Goal: Find contact information: Find contact information

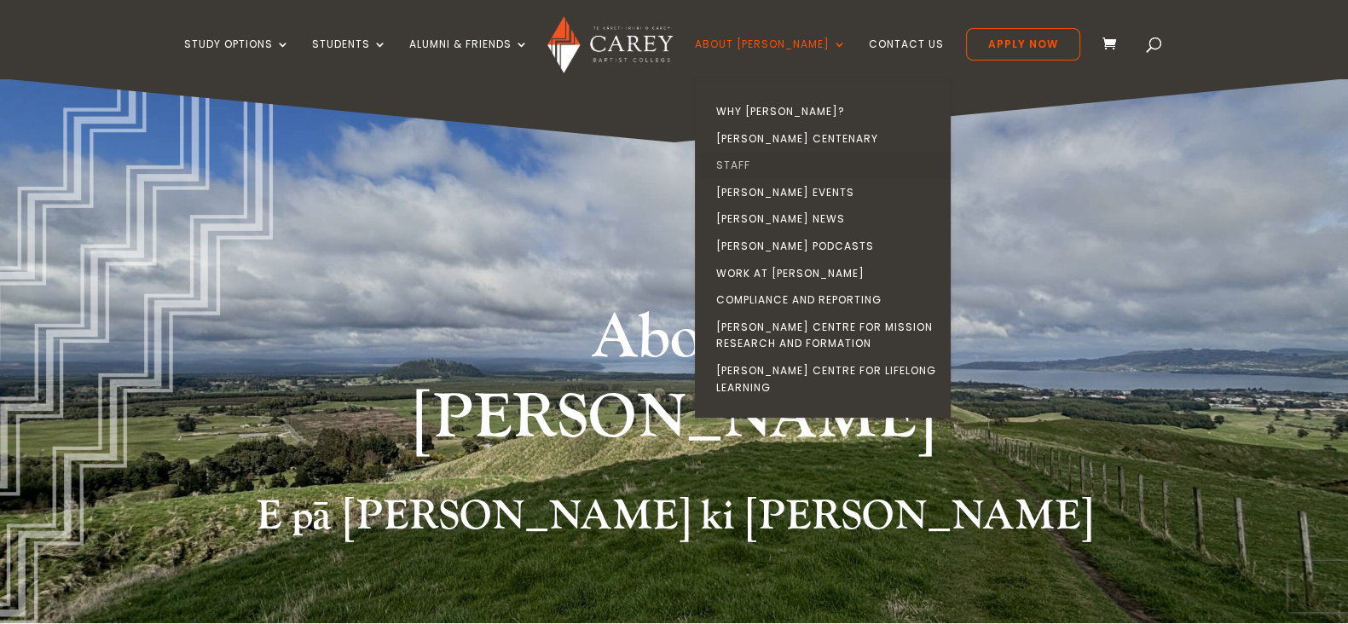
click at [760, 163] on link "Staff" at bounding box center [827, 165] width 256 height 27
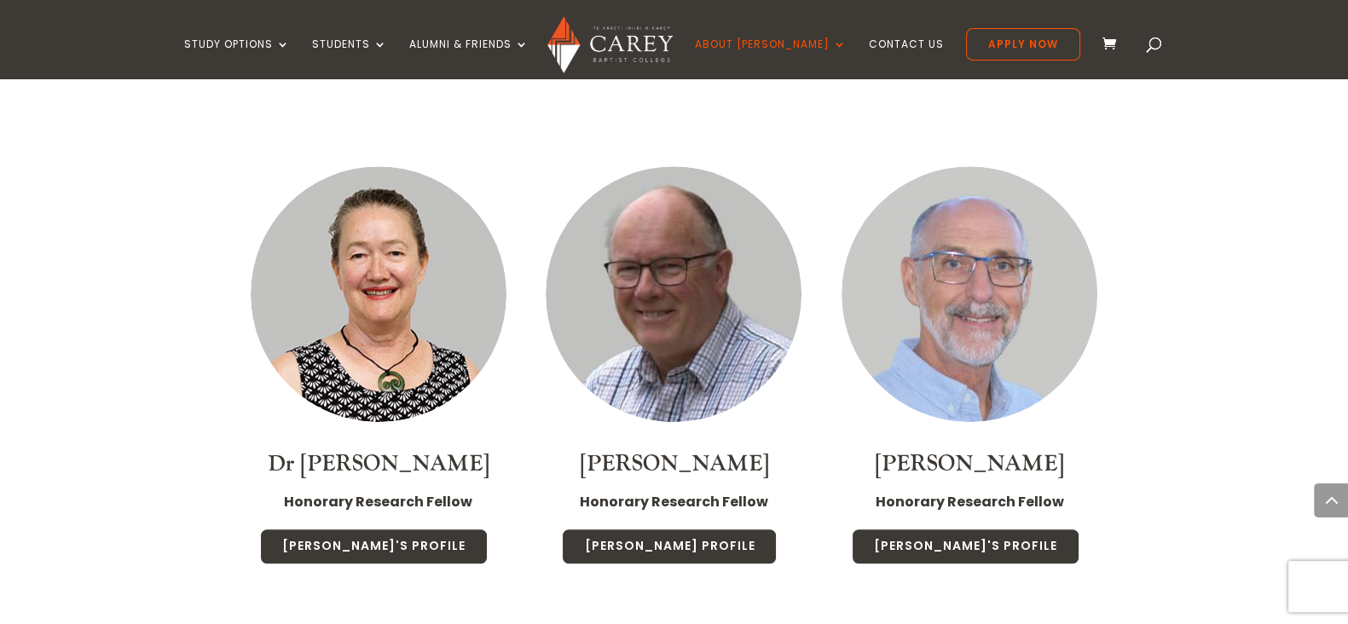
scroll to position [9486, 0]
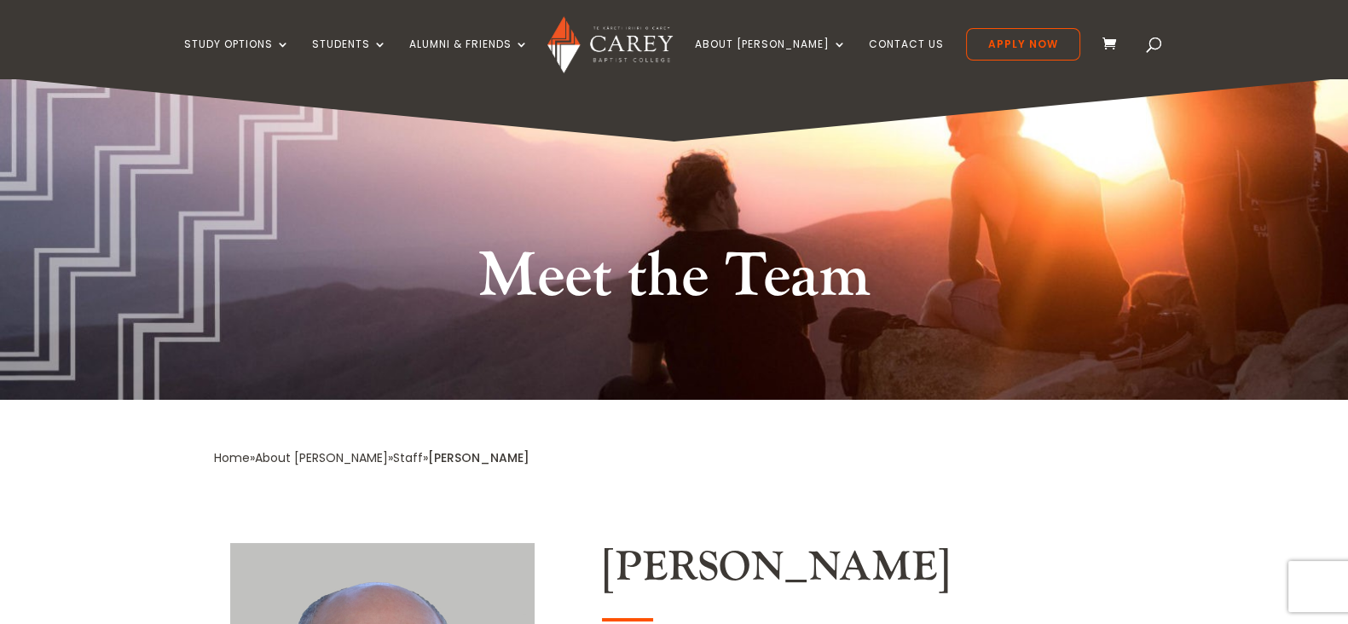
scroll to position [212, 0]
